Goal: Find contact information: Find contact information

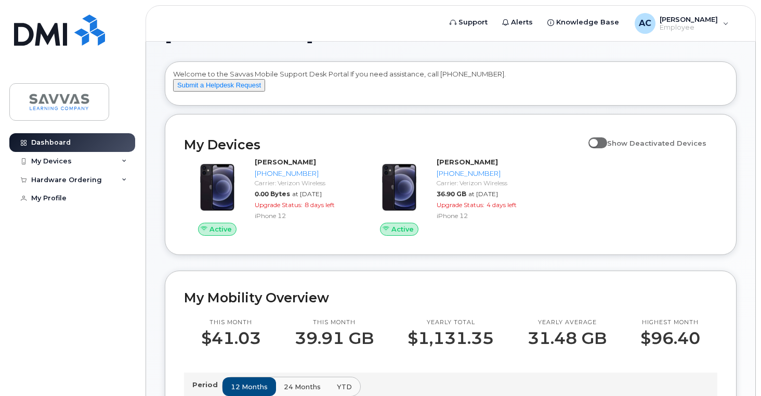
scroll to position [41, 0]
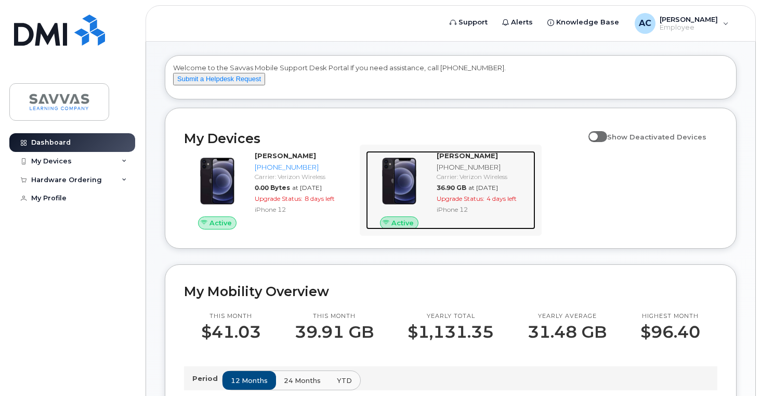
click at [444, 172] on div "[PHONE_NUMBER]" at bounding box center [484, 167] width 95 height 10
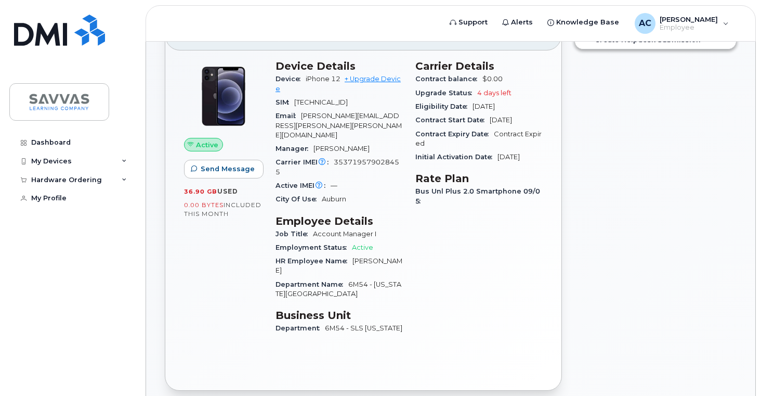
scroll to position [128, 0]
